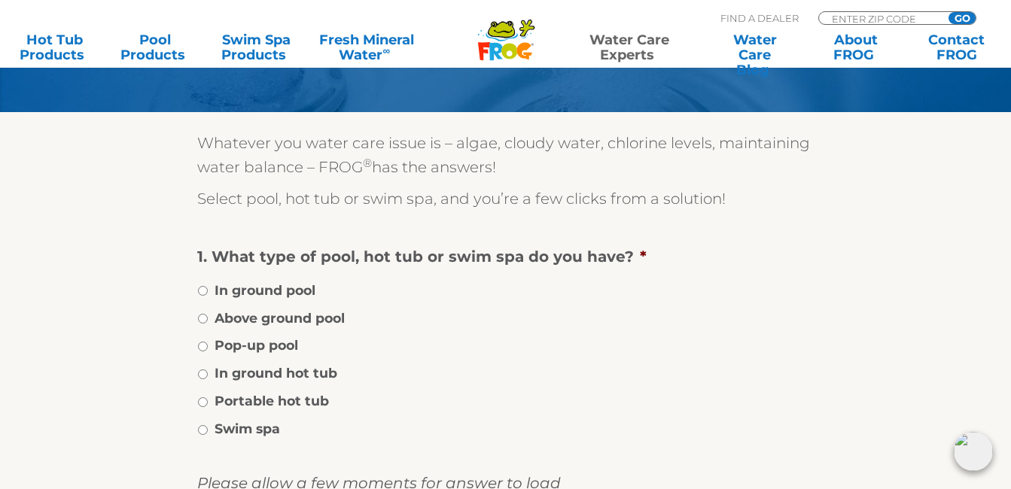
scroll to position [190, 0]
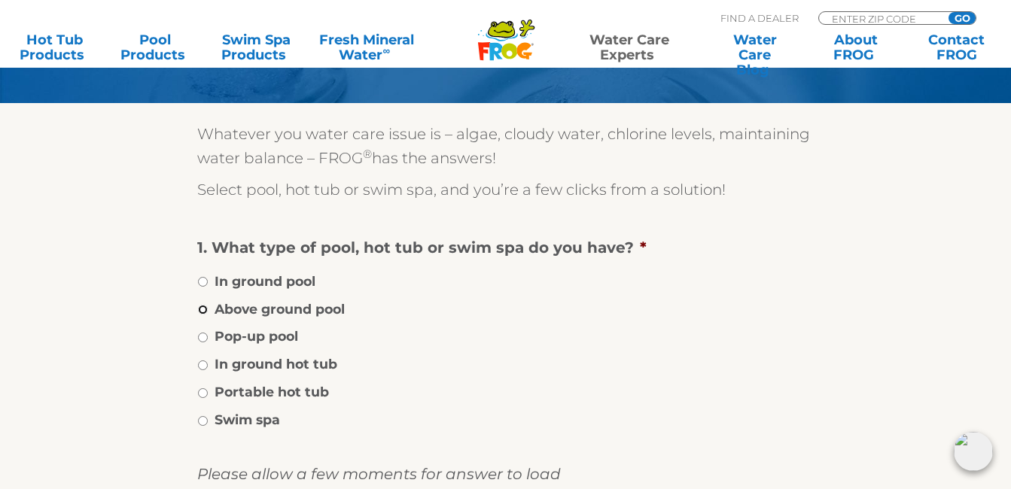
click at [199, 309] on input "Above ground pool" at bounding box center [203, 310] width 10 height 10
radio input "true"
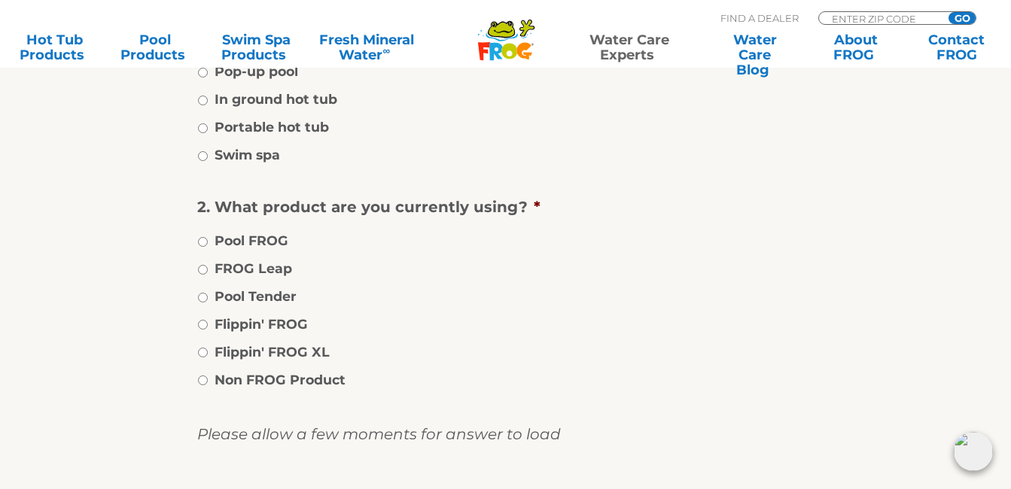
scroll to position [461, 0]
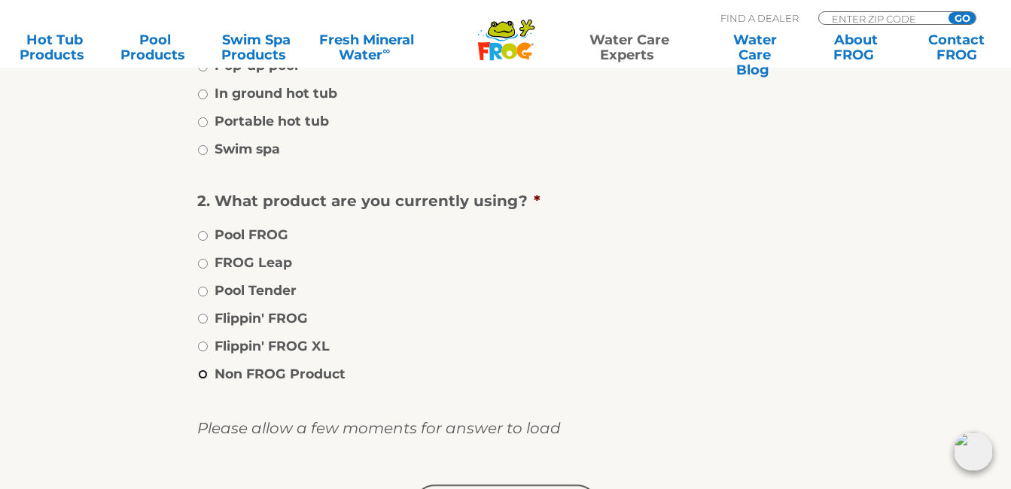
click at [199, 373] on input "Non FROG Product" at bounding box center [203, 375] width 10 height 10
radio input "true"
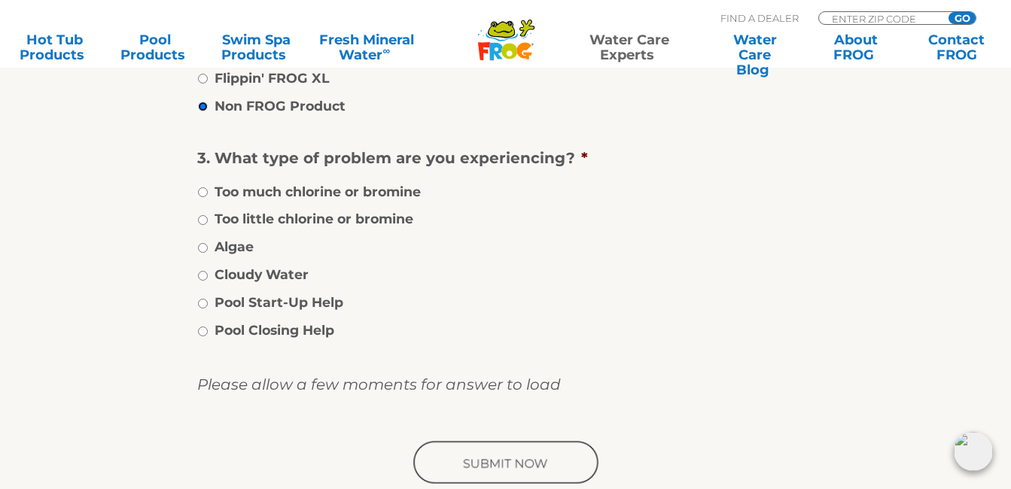
scroll to position [732, 0]
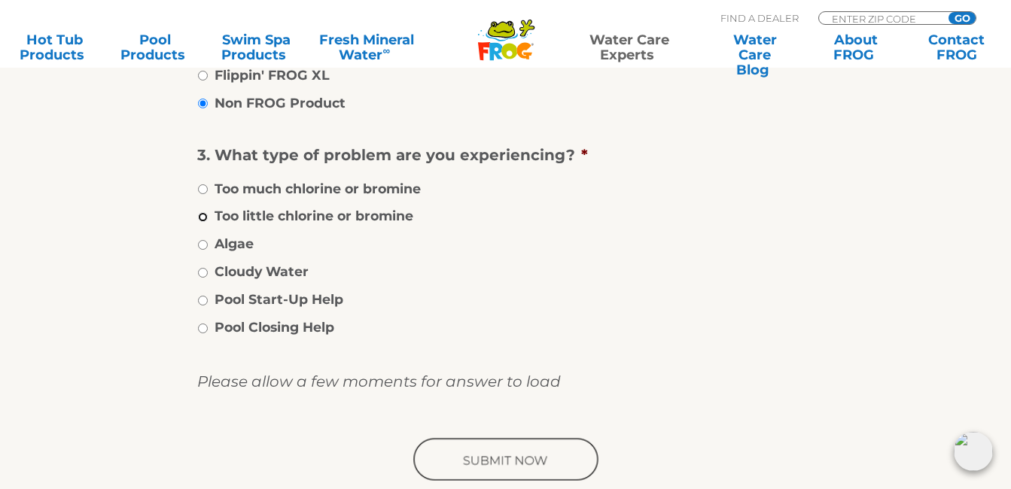
click at [201, 219] on input "Too little chlorine or bromine" at bounding box center [203, 217] width 10 height 10
radio input "true"
click at [199, 250] on li "Algae" at bounding box center [505, 244] width 617 height 22
click at [204, 186] on input "Too much chlorine or bromine" at bounding box center [203, 189] width 10 height 10
radio input "true"
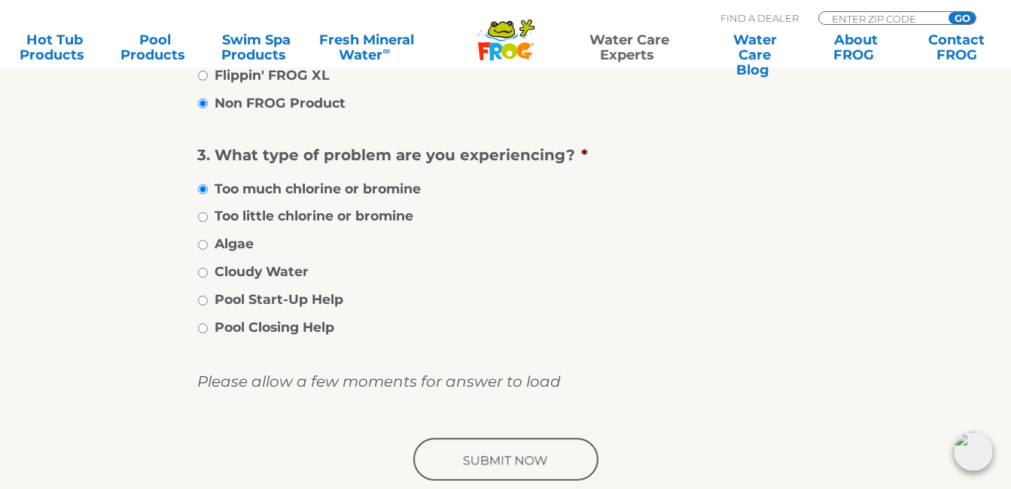
click at [200, 238] on li "Algae" at bounding box center [505, 244] width 617 height 22
click at [204, 279] on li "Cloudy Water" at bounding box center [505, 271] width 617 height 22
click at [204, 272] on input "Cloudy Water" at bounding box center [203, 273] width 10 height 10
radio input "true"
click at [202, 239] on li "Algae" at bounding box center [505, 244] width 617 height 22
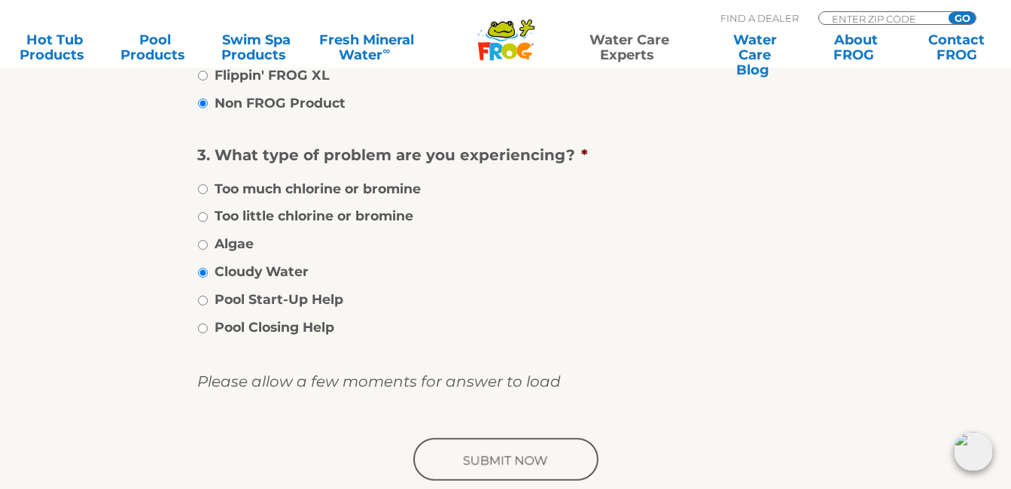
click at [470, 458] on input "image" at bounding box center [505, 461] width 191 height 48
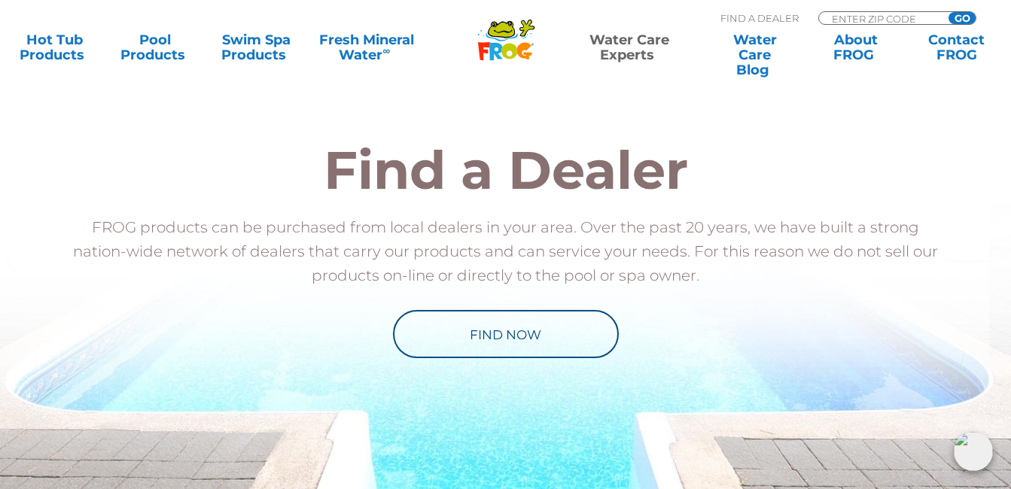
scroll to position [2218, 0]
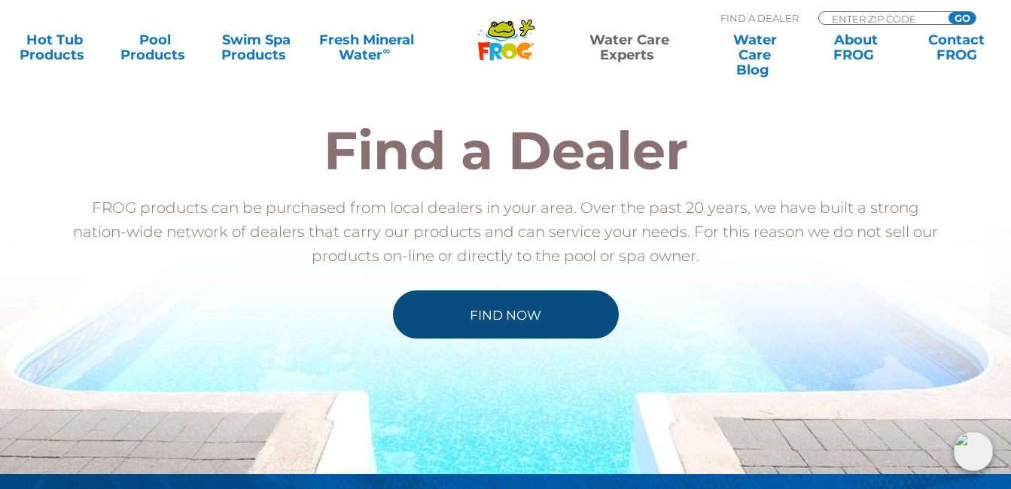
click at [567, 339] on link "Find Now" at bounding box center [506, 315] width 226 height 48
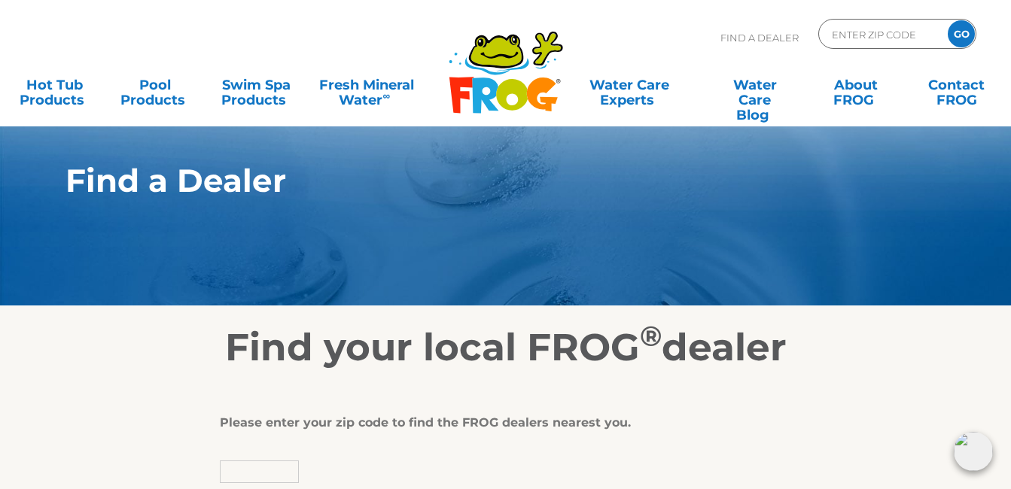
click at [253, 462] on input "text" at bounding box center [259, 472] width 79 height 23
type input "46516"
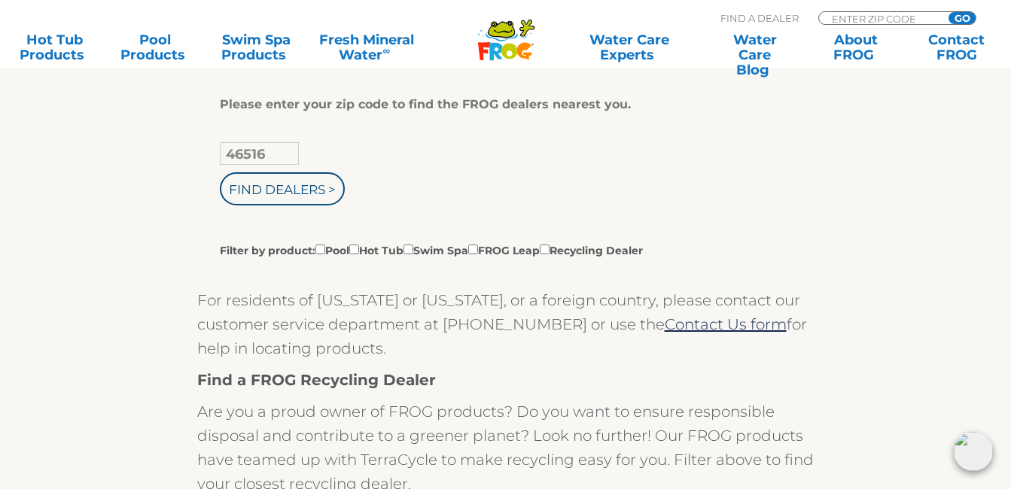
scroll to position [331, 0]
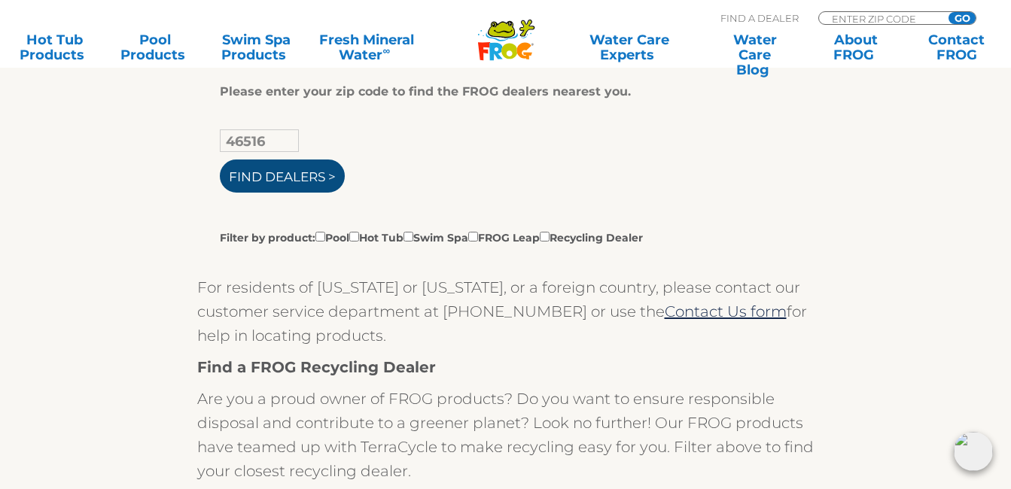
click at [292, 176] on input "Find Dealers >" at bounding box center [282, 176] width 125 height 33
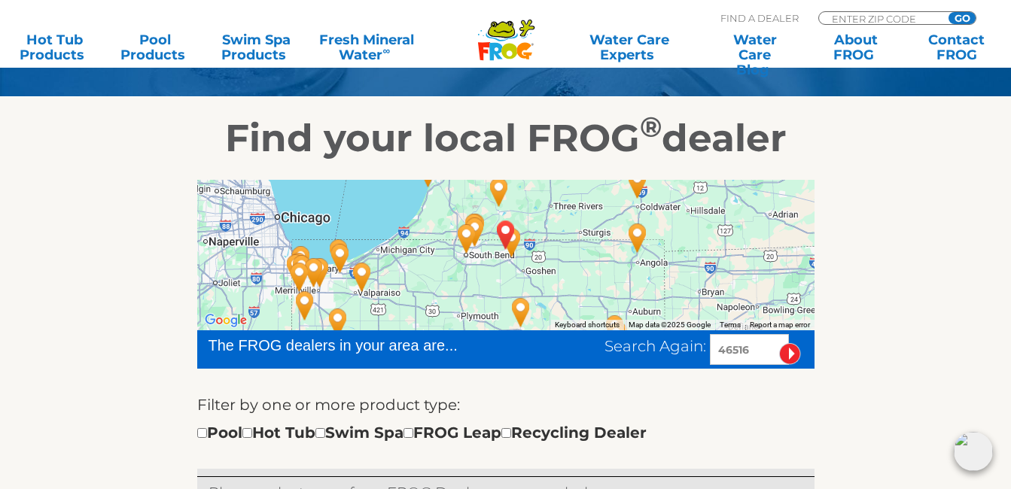
scroll to position [211, 0]
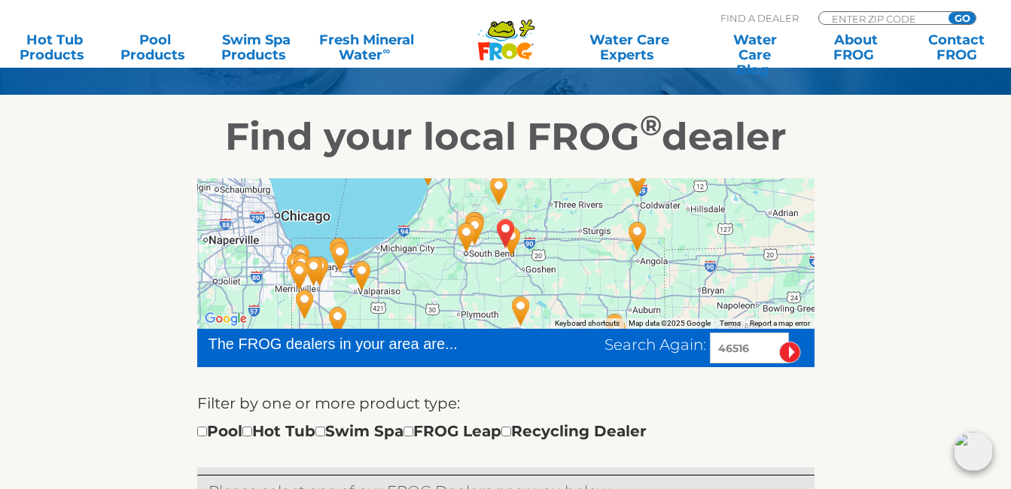
click at [504, 235] on img "ELKHART, IN 46516" at bounding box center [505, 233] width 35 height 41
click at [506, 230] on img "ELKHART, IN 46516" at bounding box center [505, 233] width 35 height 41
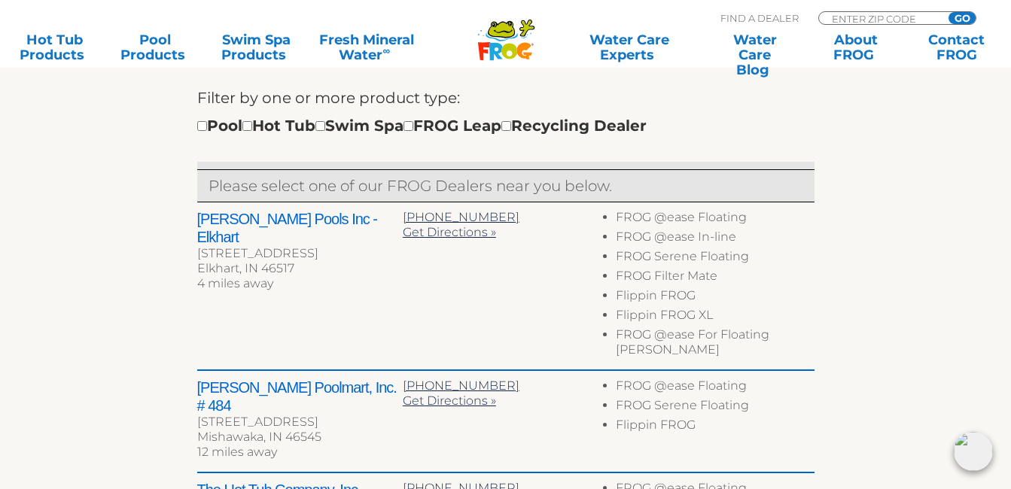
scroll to position [542, 0]
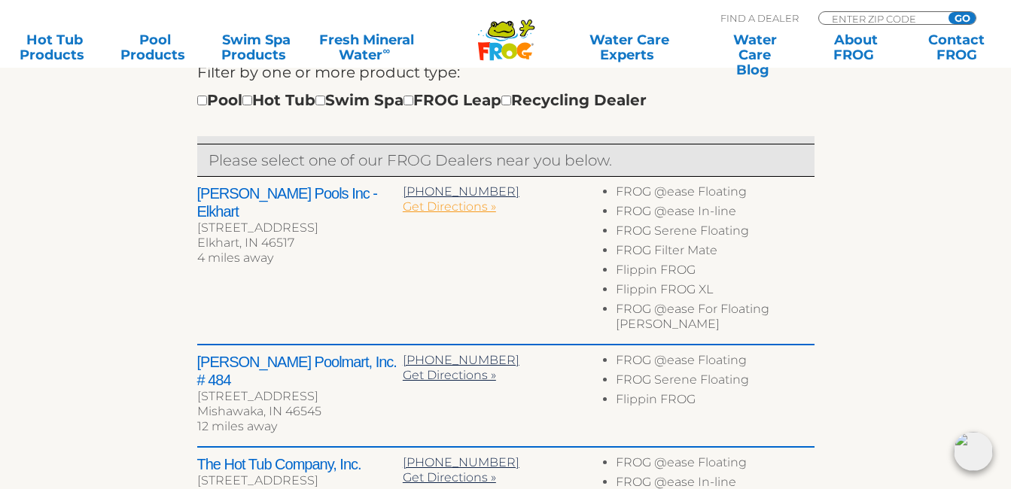
click at [461, 206] on span "Get Directions »" at bounding box center [449, 206] width 93 height 14
